Goal: Task Accomplishment & Management: Manage account settings

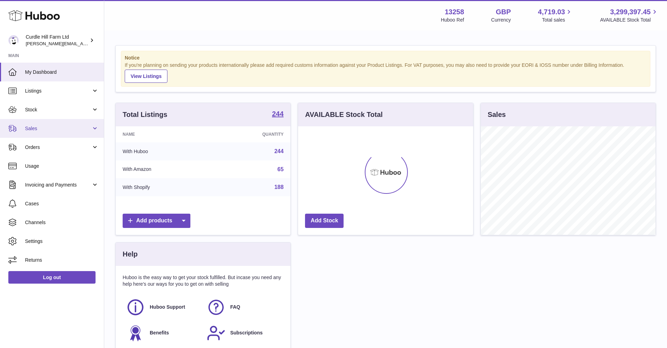
scroll to position [108, 175]
click at [87, 130] on span "Sales" at bounding box center [58, 128] width 66 height 7
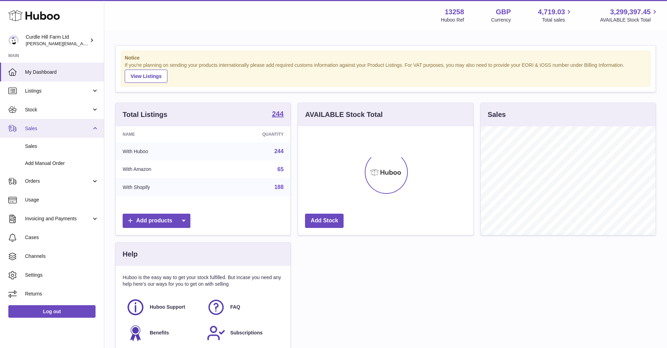
click at [67, 132] on link "Sales" at bounding box center [52, 128] width 104 height 19
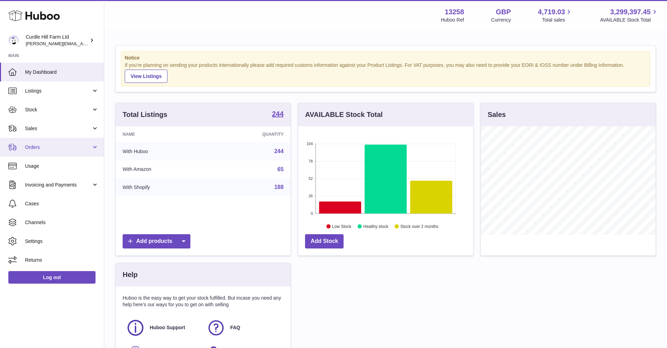
click at [57, 148] on span "Orders" at bounding box center [58, 147] width 66 height 7
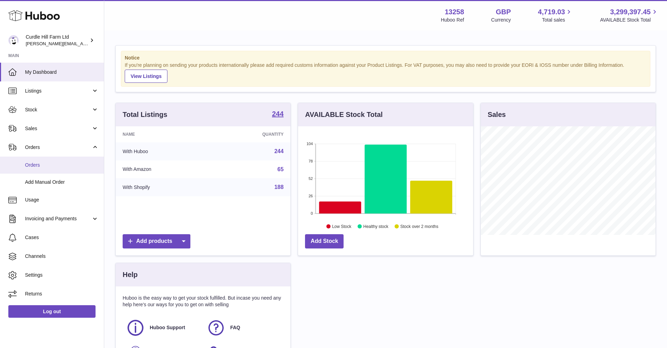
click at [56, 163] on span "Orders" at bounding box center [62, 165] width 74 height 7
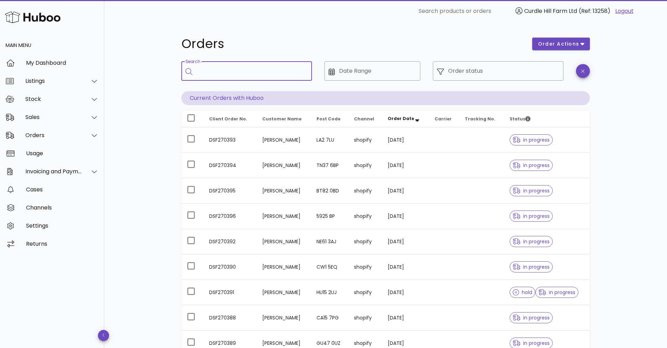
click at [221, 72] on input "Search" at bounding box center [252, 70] width 110 height 11
paste input "*********"
type input "*********"
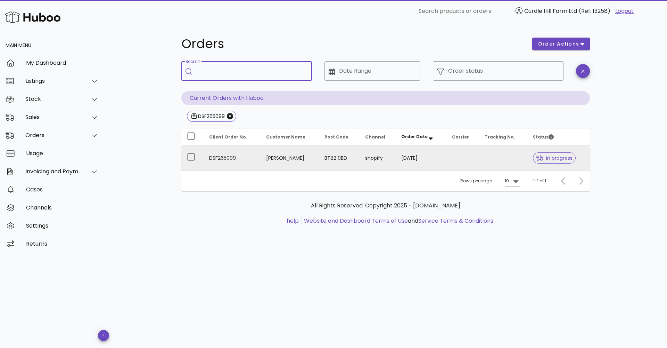
click at [304, 160] on td "Hannah McCrea" at bounding box center [290, 157] width 58 height 25
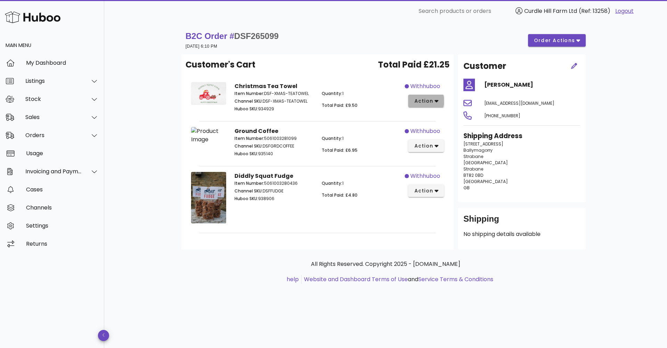
click at [430, 97] on button "action" at bounding box center [426, 101] width 36 height 13
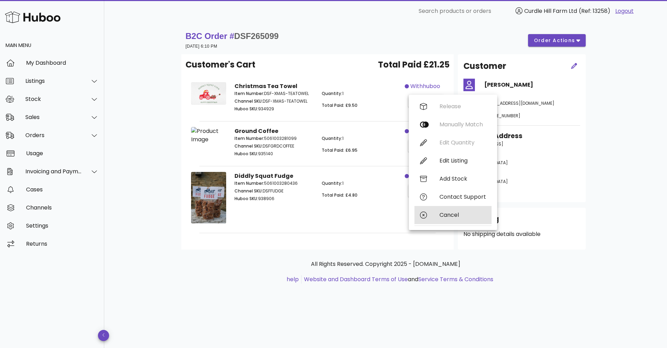
click at [437, 218] on div "Cancel" at bounding box center [453, 215] width 77 height 18
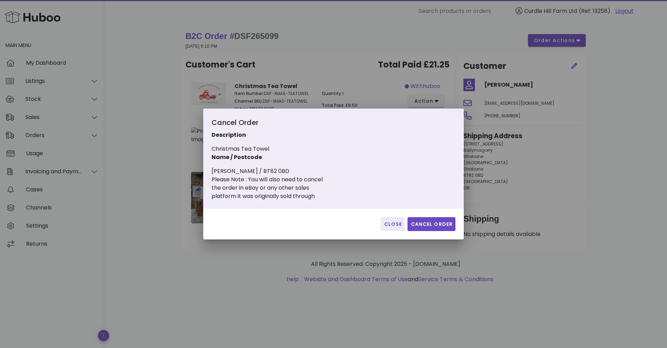
drag, startPoint x: 422, startPoint y: 225, endPoint x: 424, endPoint y: 220, distance: 4.8
click at [422, 223] on span "Cancel Order" at bounding box center [431, 223] width 42 height 7
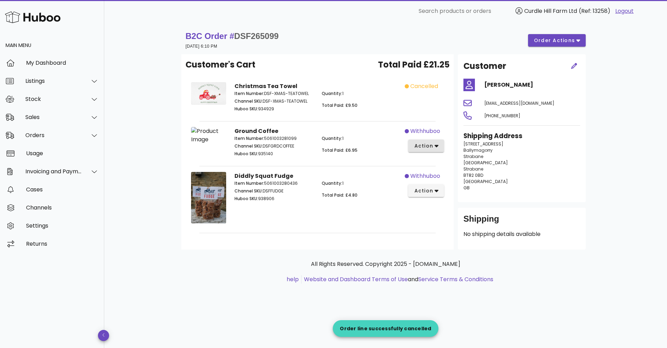
click at [428, 148] on span "action" at bounding box center [423, 145] width 19 height 7
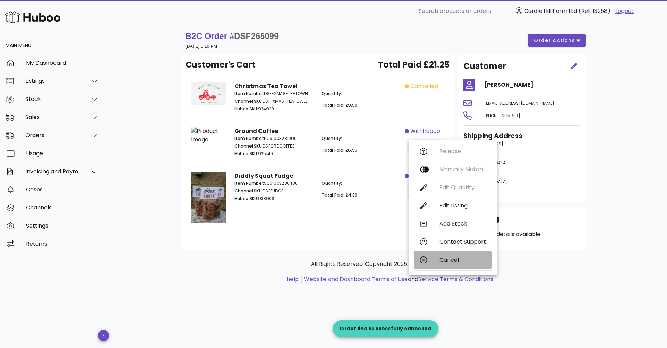
click at [427, 260] on icon at bounding box center [423, 259] width 7 height 7
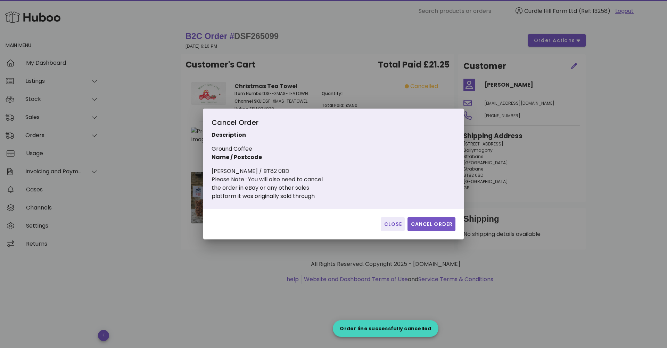
click at [438, 223] on span "Cancel Order" at bounding box center [431, 223] width 42 height 7
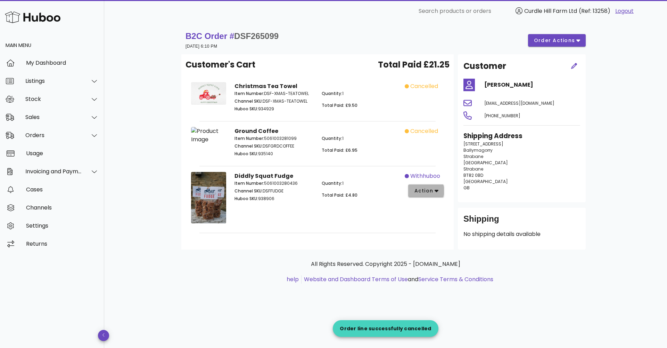
click at [432, 194] on span "action" at bounding box center [423, 190] width 19 height 7
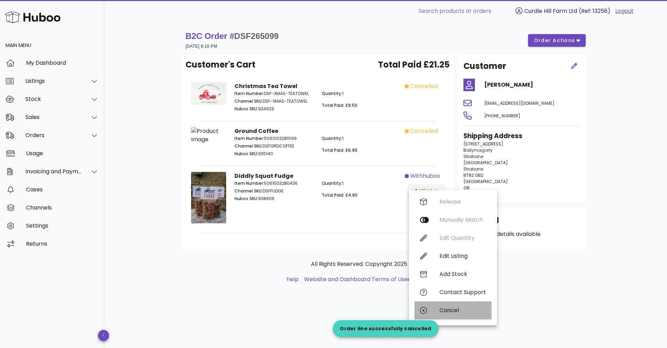
click at [446, 308] on div "Cancel" at bounding box center [463, 310] width 47 height 7
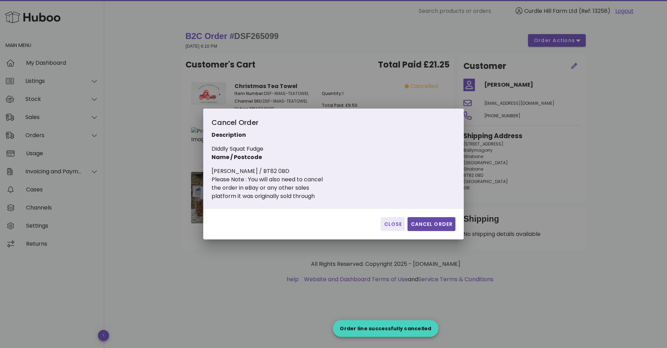
click at [431, 223] on span "Cancel Order" at bounding box center [431, 223] width 42 height 7
